Goal: Transaction & Acquisition: Obtain resource

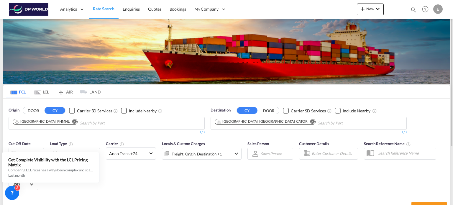
click at [72, 123] on md-icon "Remove" at bounding box center [74, 122] width 4 height 4
click at [50, 123] on input "Chips input." at bounding box center [41, 123] width 56 height 9
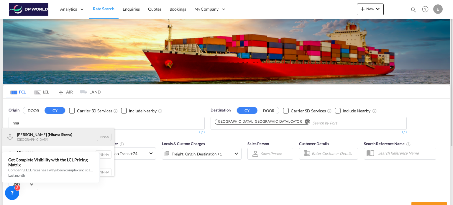
type input "nha"
click at [50, 137] on div "[PERSON_NAME] ( [GEOGRAPHIC_DATA]) [GEOGRAPHIC_DATA] INNSA" at bounding box center [58, 137] width 112 height 18
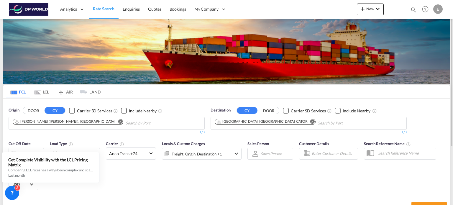
click at [311, 122] on md-icon "Remove" at bounding box center [313, 122] width 4 height 4
click at [261, 122] on input "Chips input." at bounding box center [243, 123] width 56 height 9
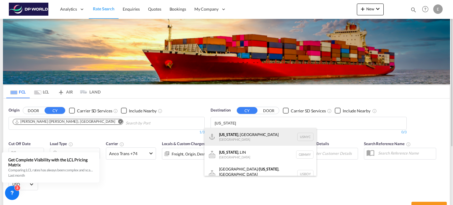
type input "[US_STATE]"
click at [260, 131] on div "[US_STATE] , [GEOGRAPHIC_DATA] [GEOGRAPHIC_DATA] USNYC" at bounding box center [261, 137] width 112 height 18
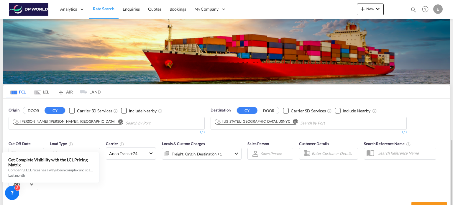
scroll to position [81, 0]
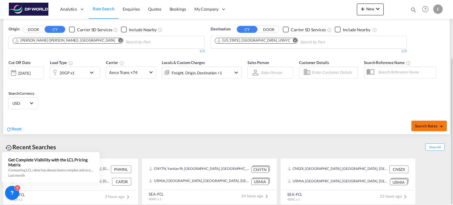
click at [422, 125] on span "Search Rates" at bounding box center [429, 126] width 28 height 5
type input "INNSA to USNYC / [DATE]"
